Goal: Task Accomplishment & Management: Manage account settings

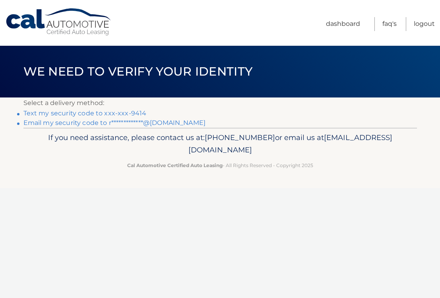
click at [116, 114] on link "Text my security code to xxx-xxx-9414" at bounding box center [84, 113] width 123 height 8
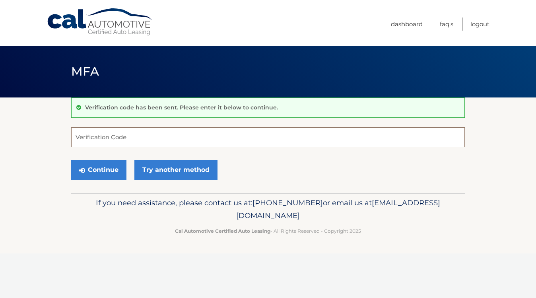
click at [107, 137] on input "Verification Code" at bounding box center [267, 137] width 393 height 20
type input "857082"
click at [113, 163] on button "Continue" at bounding box center [98, 170] width 55 height 20
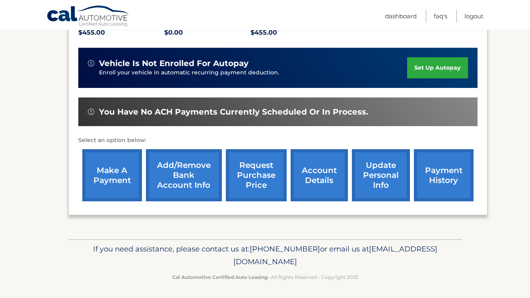
scroll to position [182, 0]
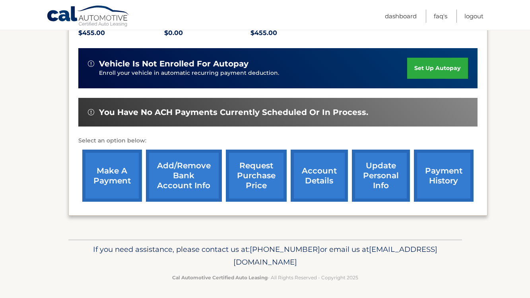
click at [103, 180] on link "make a payment" at bounding box center [112, 175] width 60 height 52
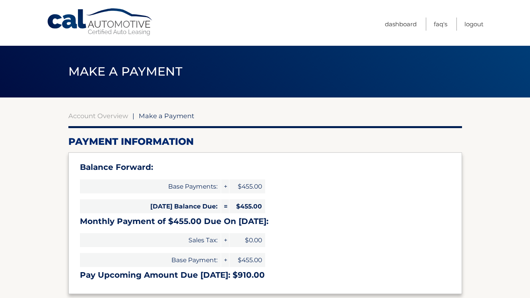
select select "MmIwMGMyMjgtODc2MS00MzkxLThhMTYtM2I1OGFiMDI4MDhh"
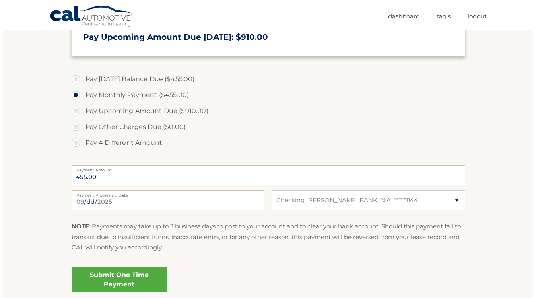
scroll to position [252, 0]
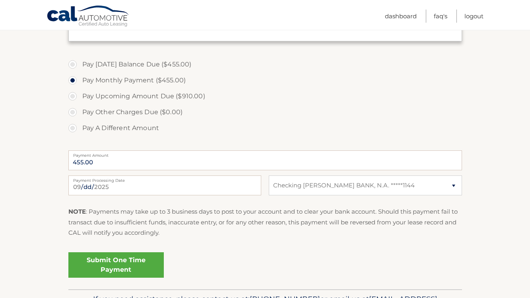
click at [132, 260] on link "Submit One Time Payment" at bounding box center [115, 264] width 95 height 25
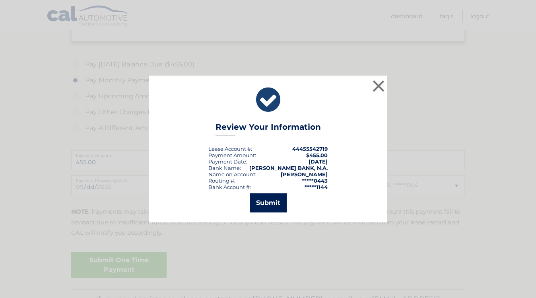
click at [270, 198] on button "Submit" at bounding box center [268, 202] width 37 height 19
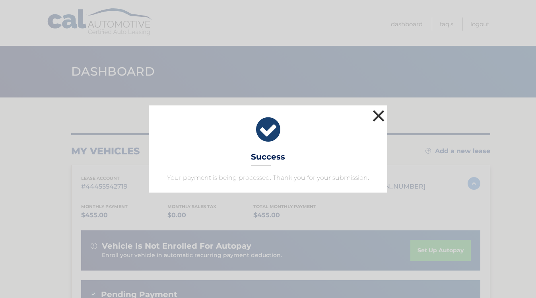
click at [378, 116] on button "×" at bounding box center [378, 116] width 16 height 16
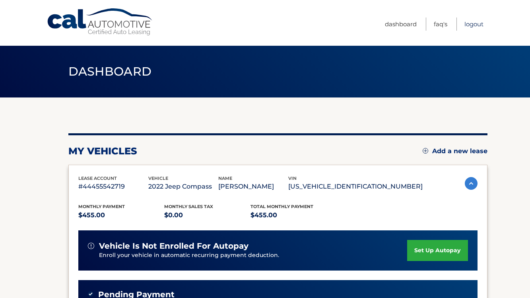
click at [468, 26] on link "Logout" at bounding box center [473, 23] width 19 height 13
